Goal: Task Accomplishment & Management: Use online tool/utility

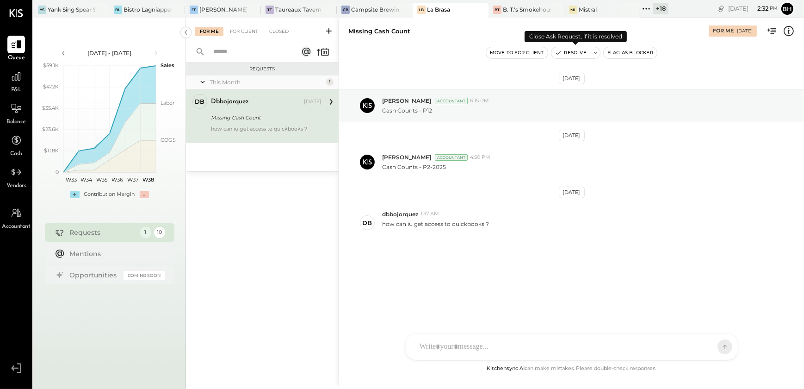
click at [581, 53] on button "Resolve" at bounding box center [571, 52] width 39 height 11
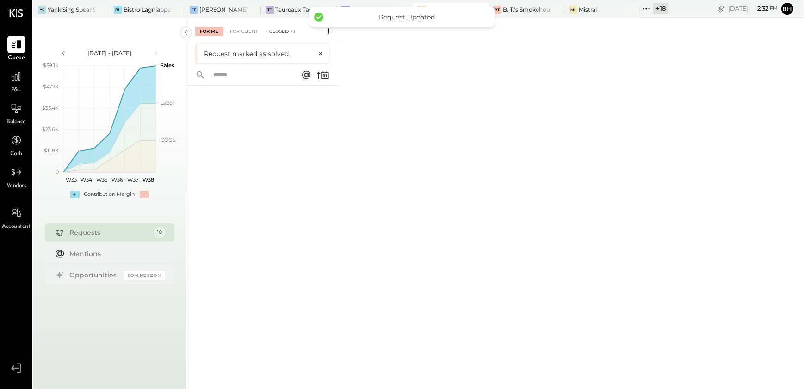
click at [288, 31] on div "Closed +1" at bounding box center [282, 31] width 35 height 9
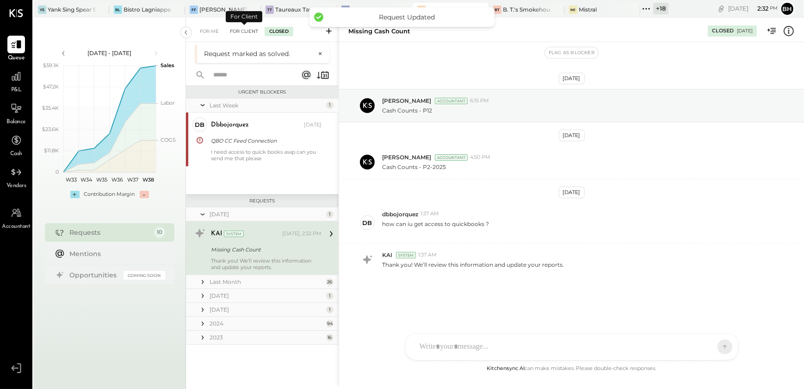
click at [248, 31] on div "For Client" at bounding box center [243, 31] width 37 height 9
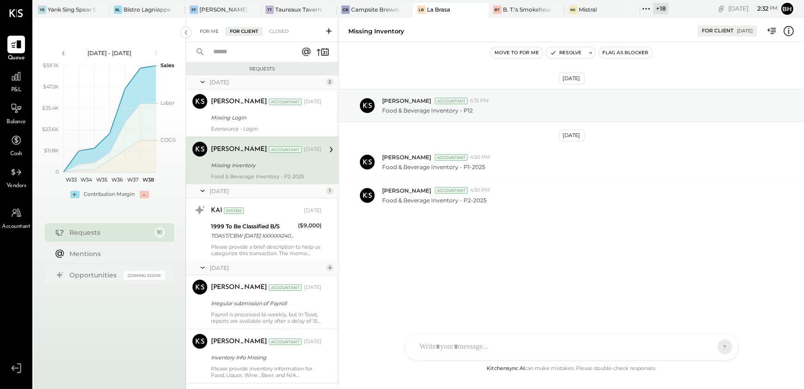
click at [212, 32] on div "For Me" at bounding box center [209, 31] width 28 height 9
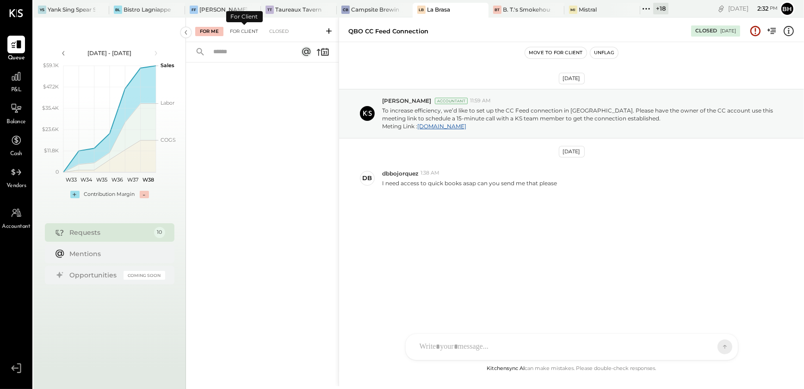
click at [238, 29] on div "For Client" at bounding box center [243, 31] width 37 height 9
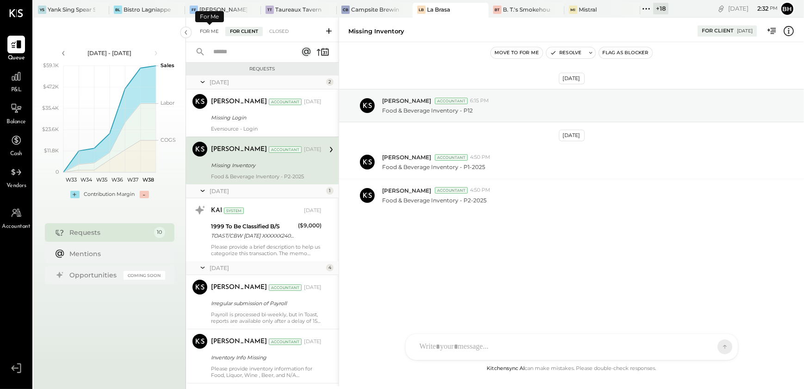
click at [216, 30] on div "For Me" at bounding box center [209, 31] width 28 height 9
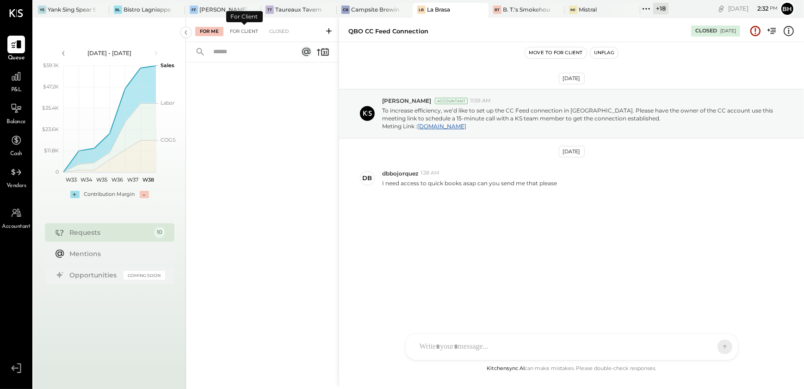
click at [234, 31] on div "For Client" at bounding box center [243, 31] width 37 height 9
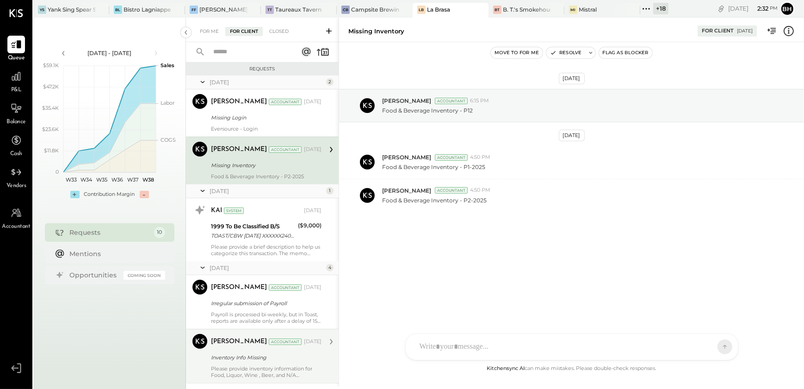
click at [255, 354] on div "Inventory Info Missing" at bounding box center [265, 357] width 108 height 9
